Goal: Information Seeking & Learning: Learn about a topic

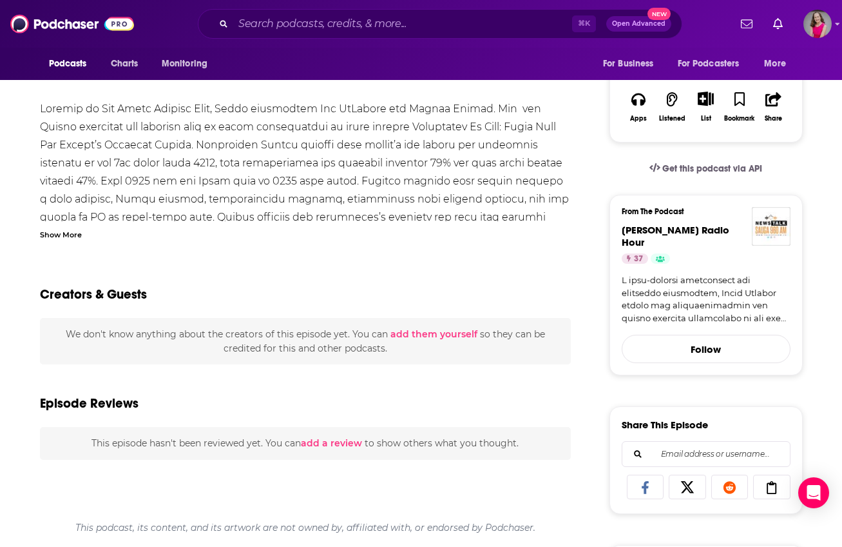
scroll to position [316, 0]
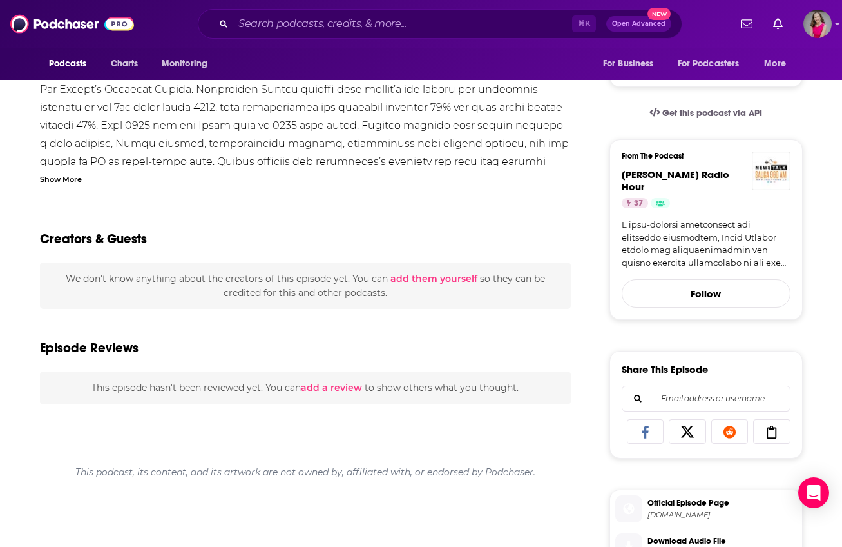
click at [60, 180] on div "Show More" at bounding box center [61, 178] width 42 height 12
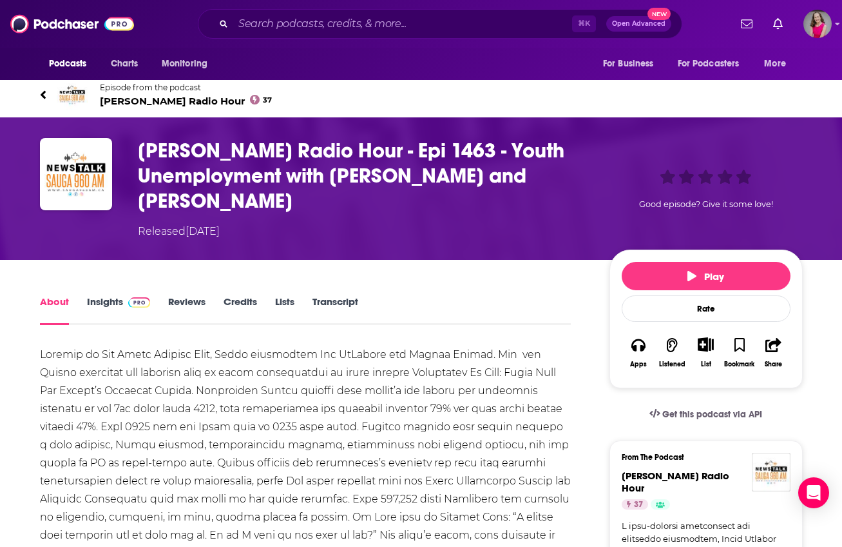
scroll to position [0, 0]
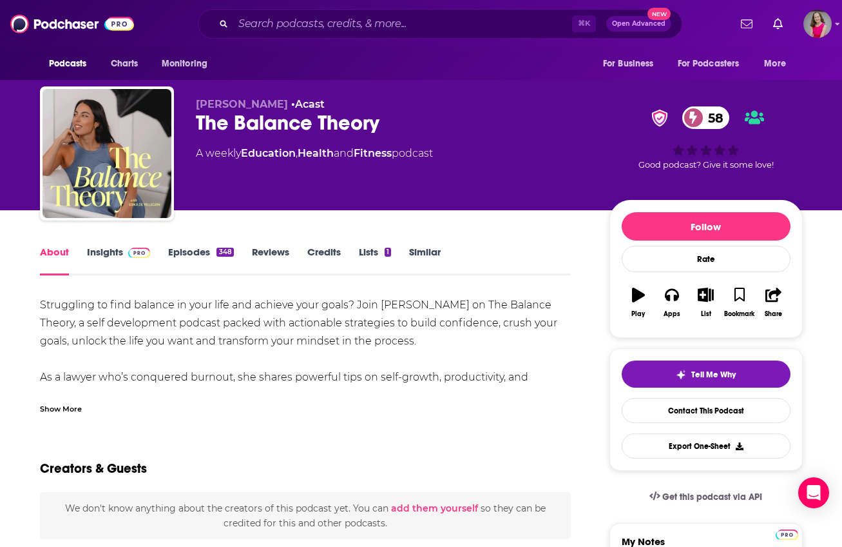
click at [56, 412] on div "Show More" at bounding box center [61, 408] width 42 height 12
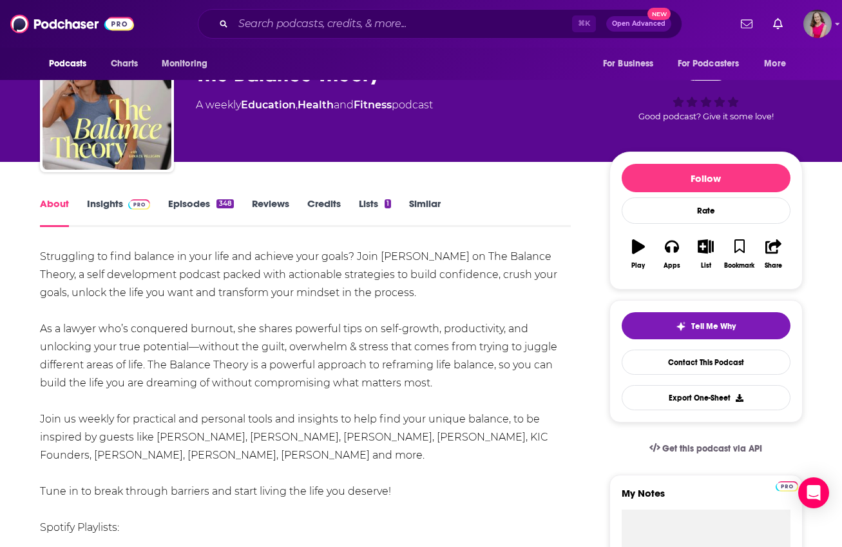
scroll to position [63, 0]
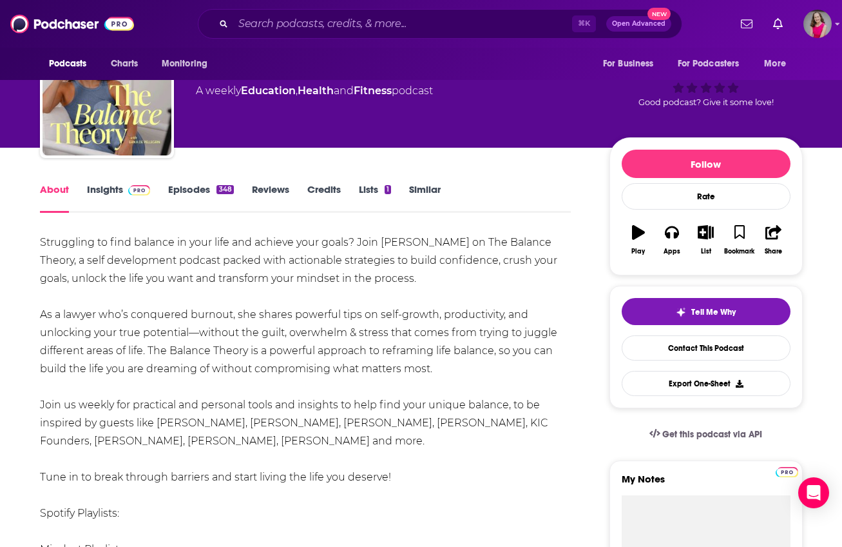
click at [195, 190] on link "Episodes 348" at bounding box center [200, 198] width 65 height 30
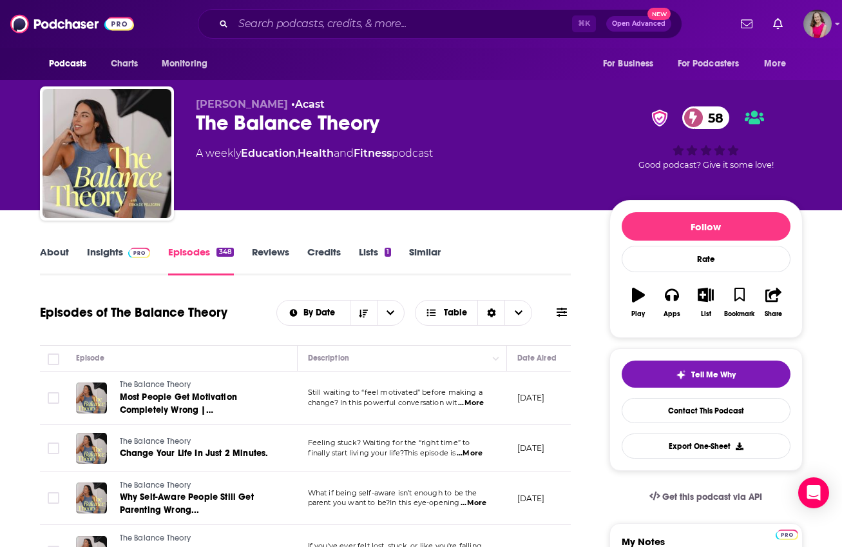
click at [59, 249] on link "About" at bounding box center [54, 261] width 29 height 30
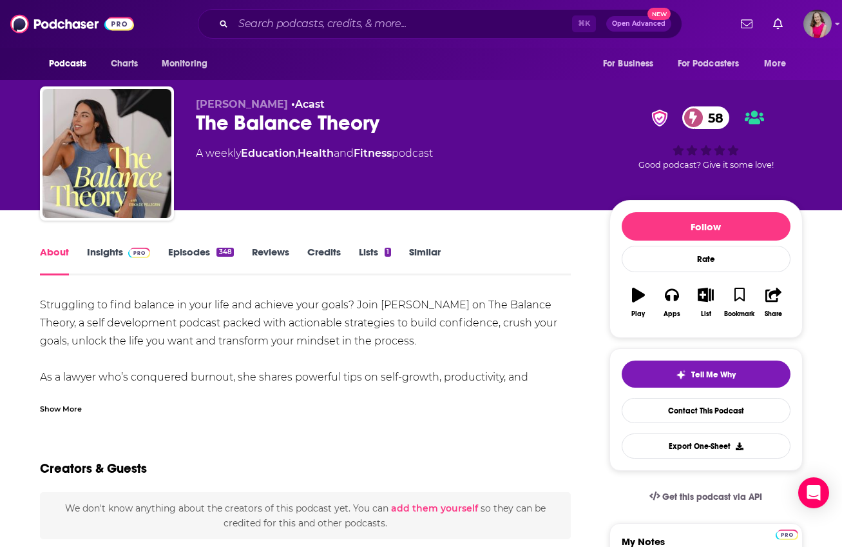
click at [110, 252] on link "Insights" at bounding box center [119, 261] width 64 height 30
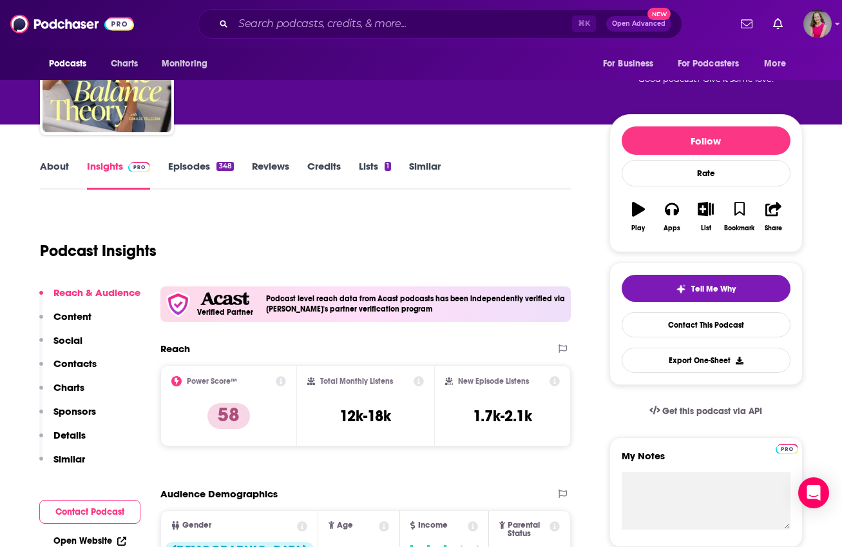
scroll to position [255, 0]
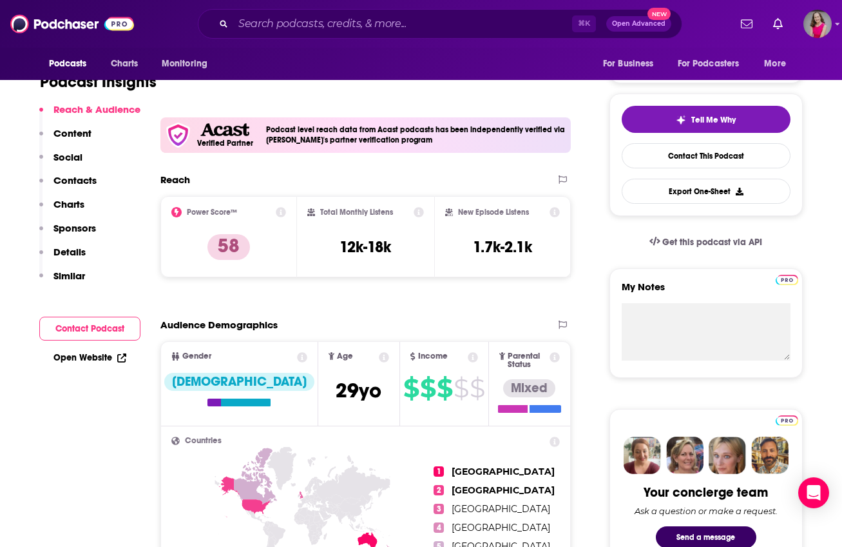
click at [75, 354] on link "Open Website" at bounding box center [89, 357] width 73 height 11
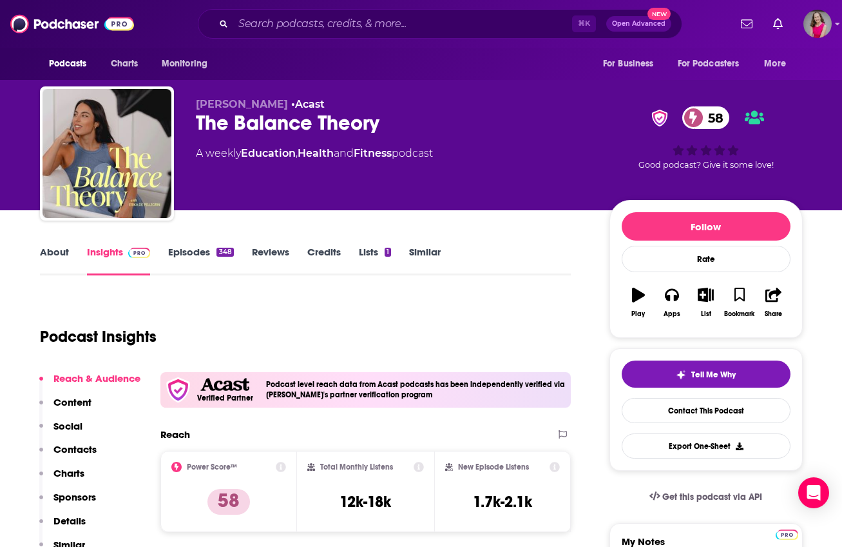
click at [190, 257] on link "Episodes 348" at bounding box center [200, 261] width 65 height 30
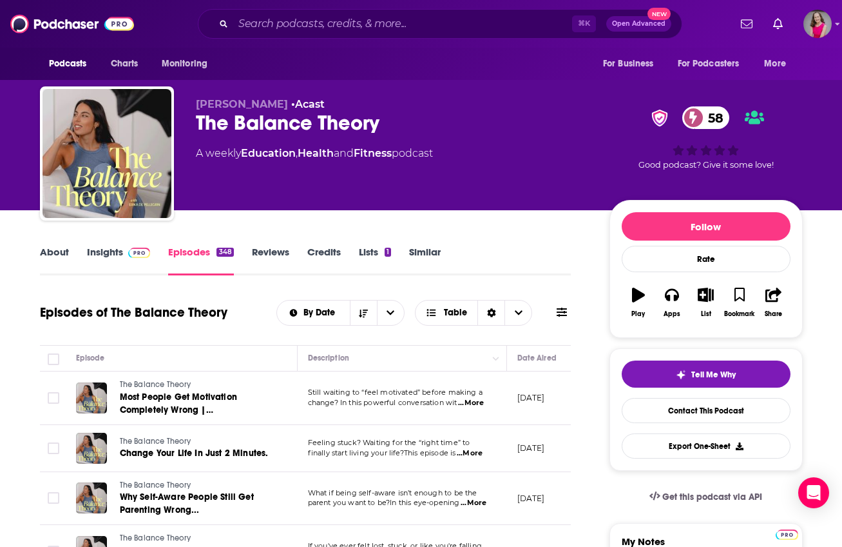
click at [108, 250] on link "Insights" at bounding box center [119, 261] width 64 height 30
